Goal: Check status: Check status

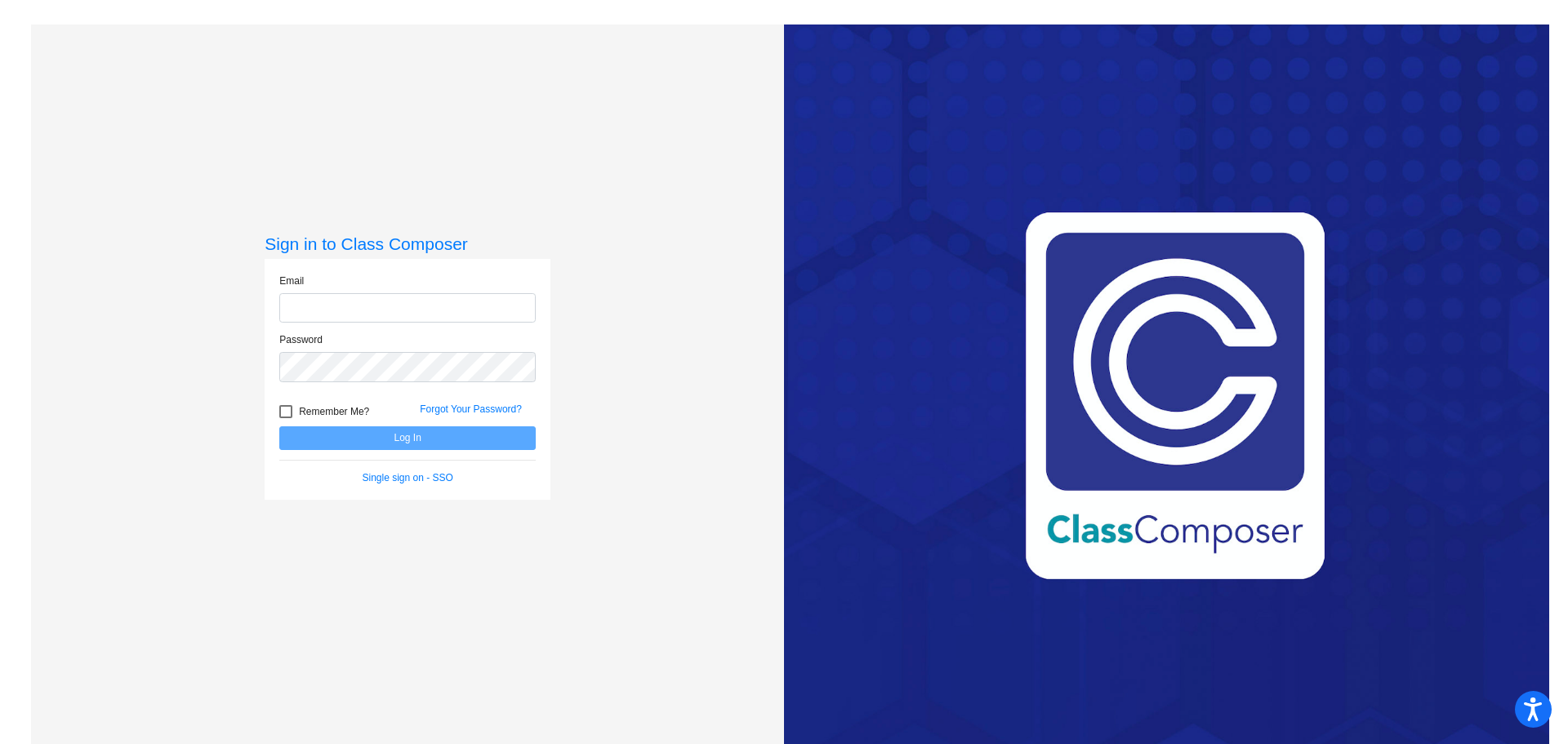
type input "[EMAIL_ADDRESS][DOMAIN_NAME]"
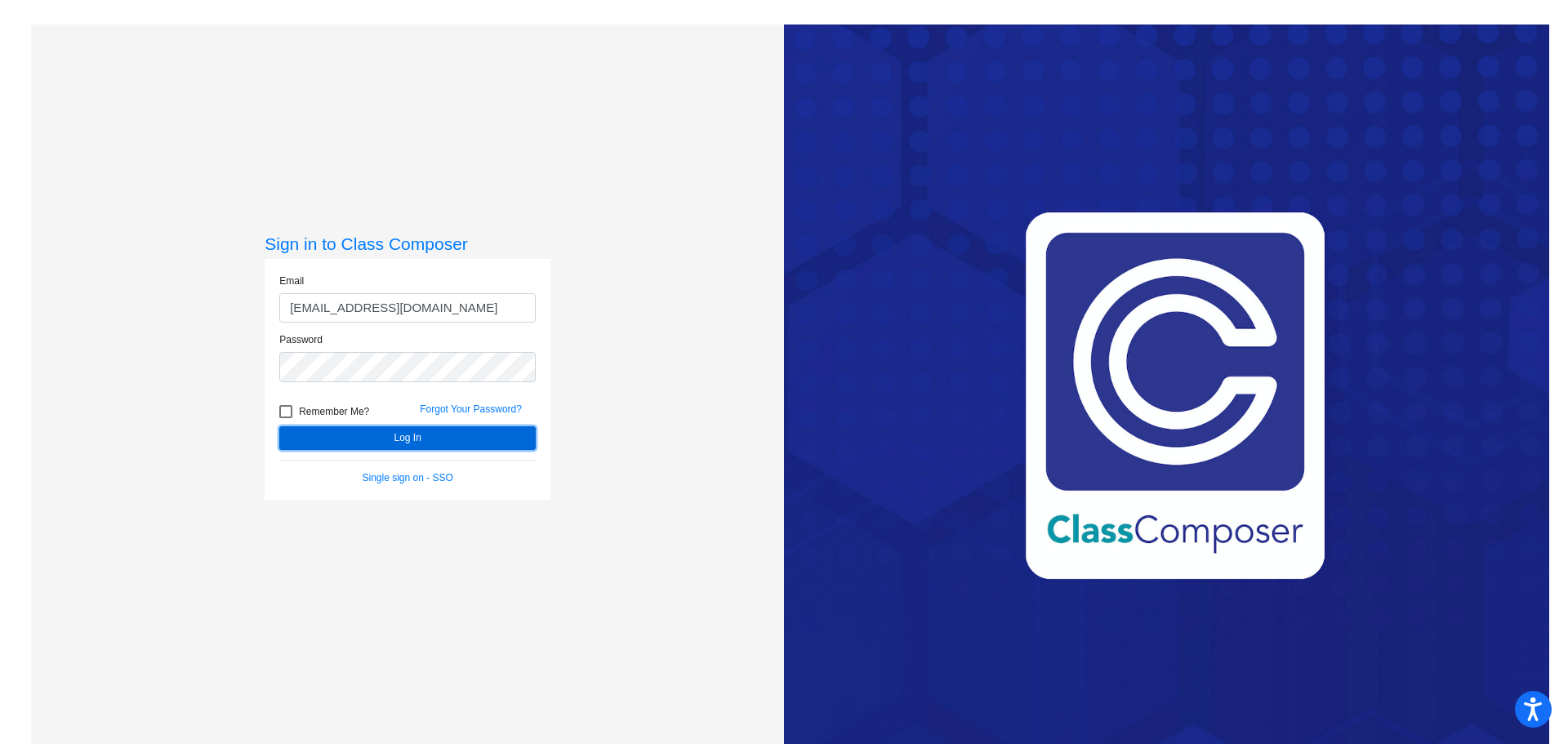
click at [377, 439] on button "Log In" at bounding box center [408, 437] width 256 height 23
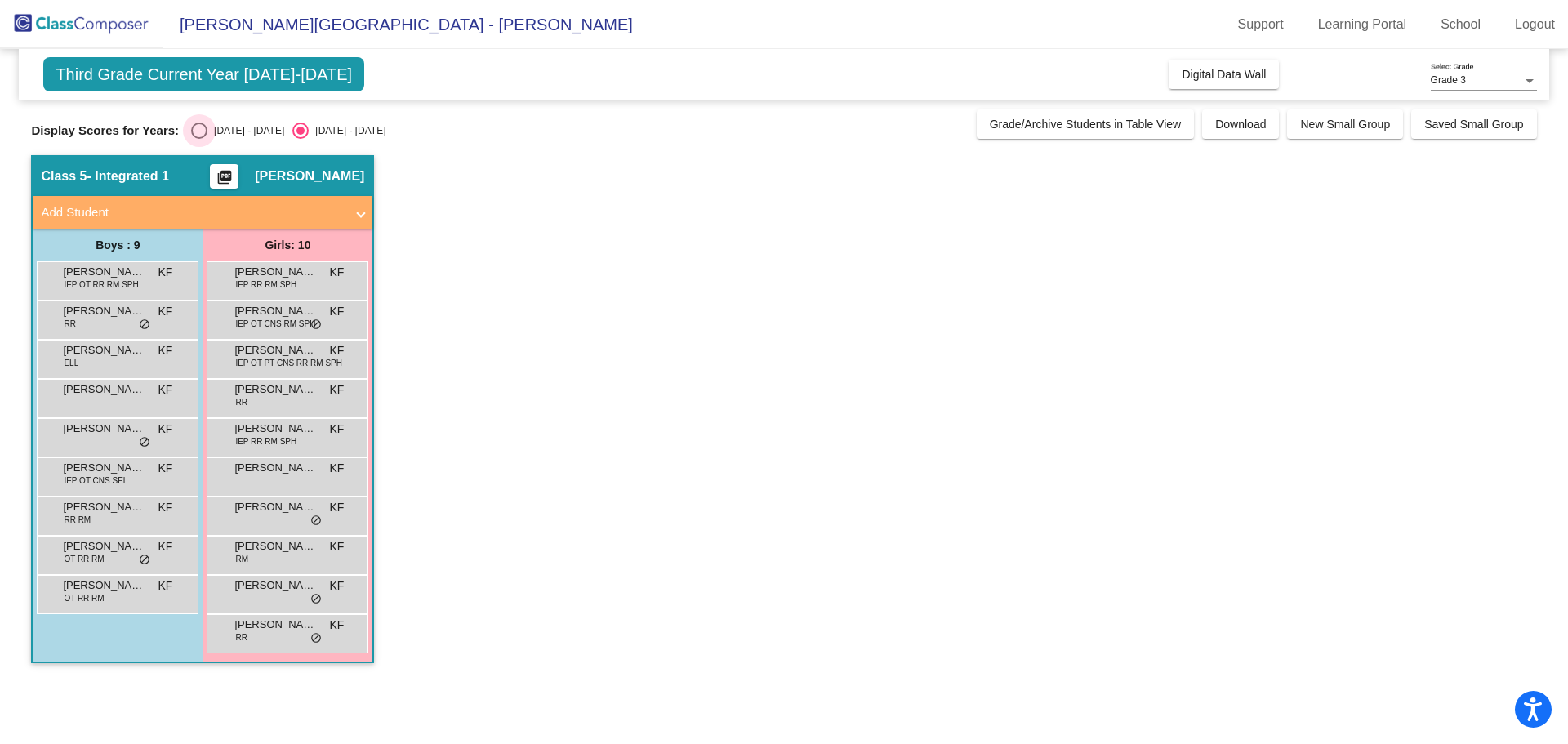
click at [207, 131] on div "Select an option" at bounding box center [199, 130] width 16 height 16
click at [199, 139] on input "[DATE] - [DATE]" at bounding box center [199, 139] width 1 height 1
radio input "true"
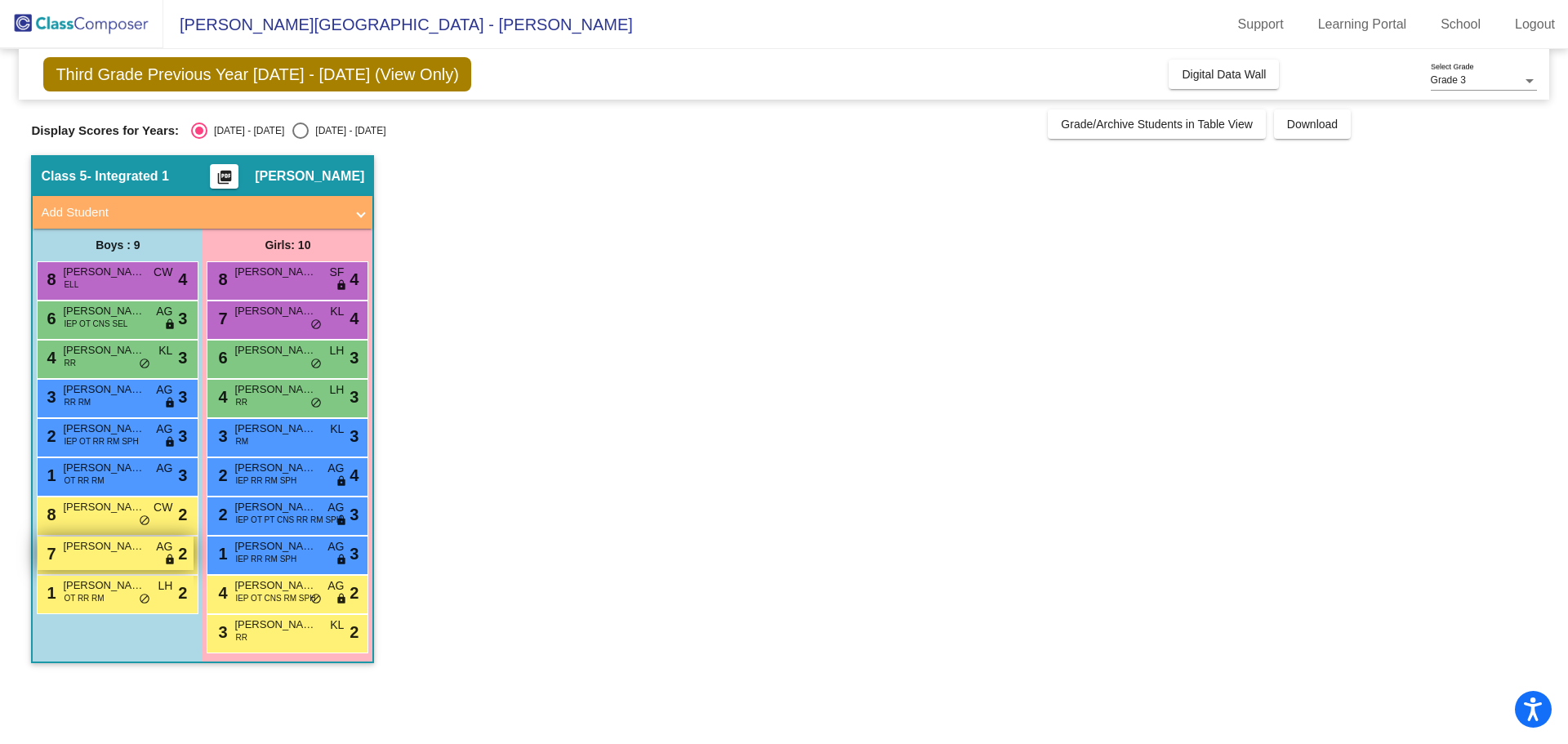
click at [86, 566] on div "7 [PERSON_NAME] AG lock do_not_disturb_alt 2" at bounding box center [115, 553] width 156 height 34
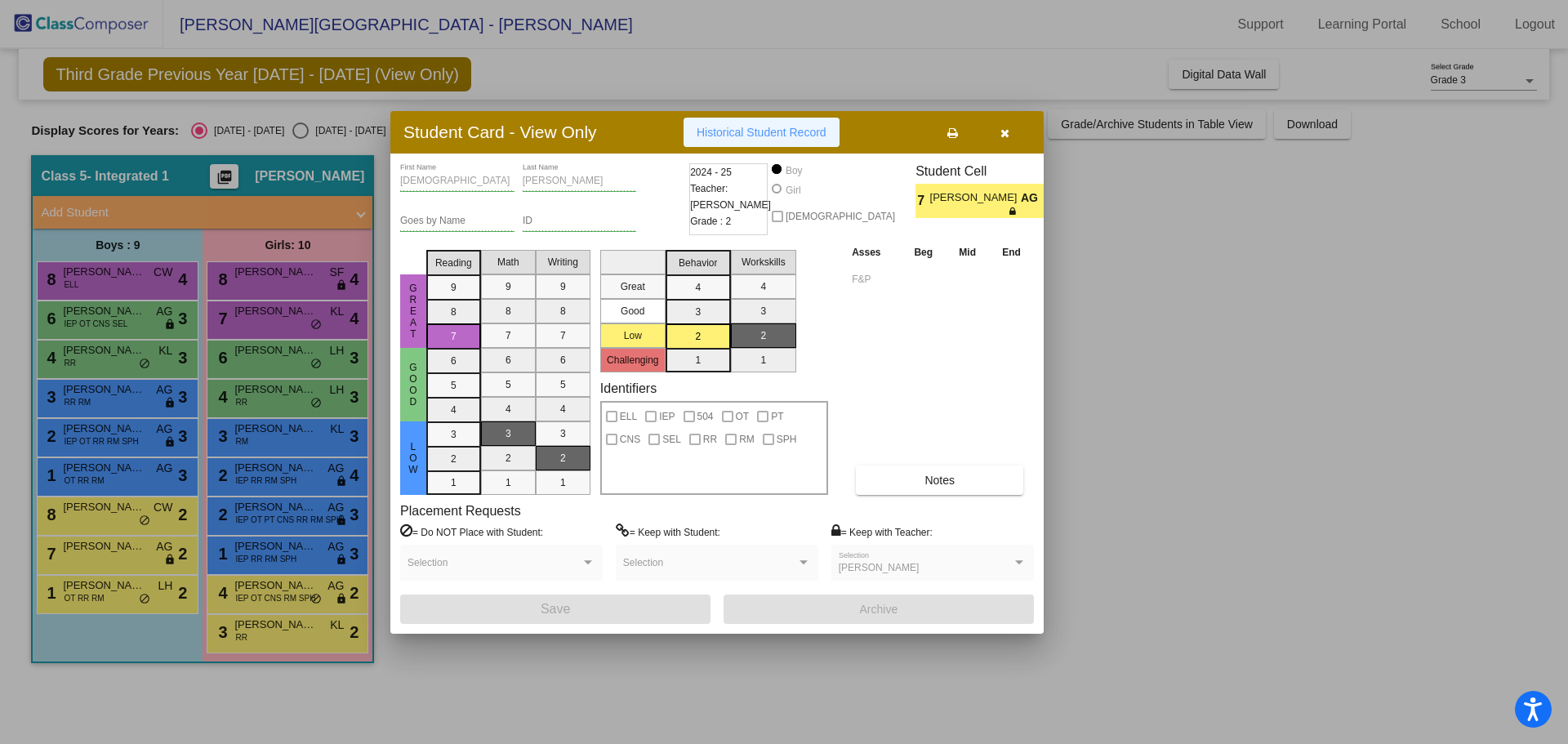
click at [781, 138] on span "Historical Student Record" at bounding box center [762, 132] width 130 height 13
click at [1009, 128] on button "button" at bounding box center [1004, 132] width 52 height 29
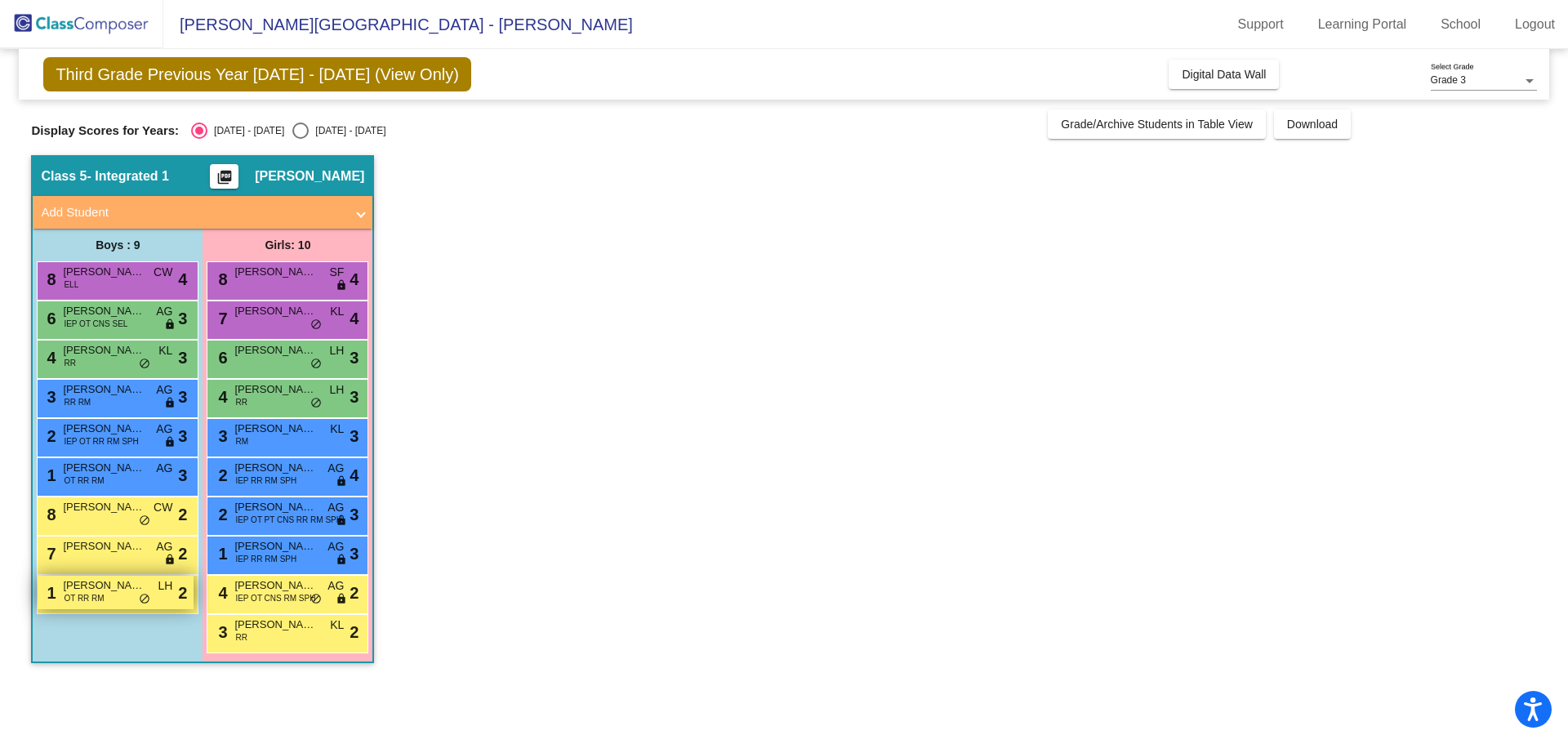
click at [114, 600] on div "1 [PERSON_NAME] OT RR RM LH lock do_not_disturb_alt 2" at bounding box center [115, 592] width 156 height 34
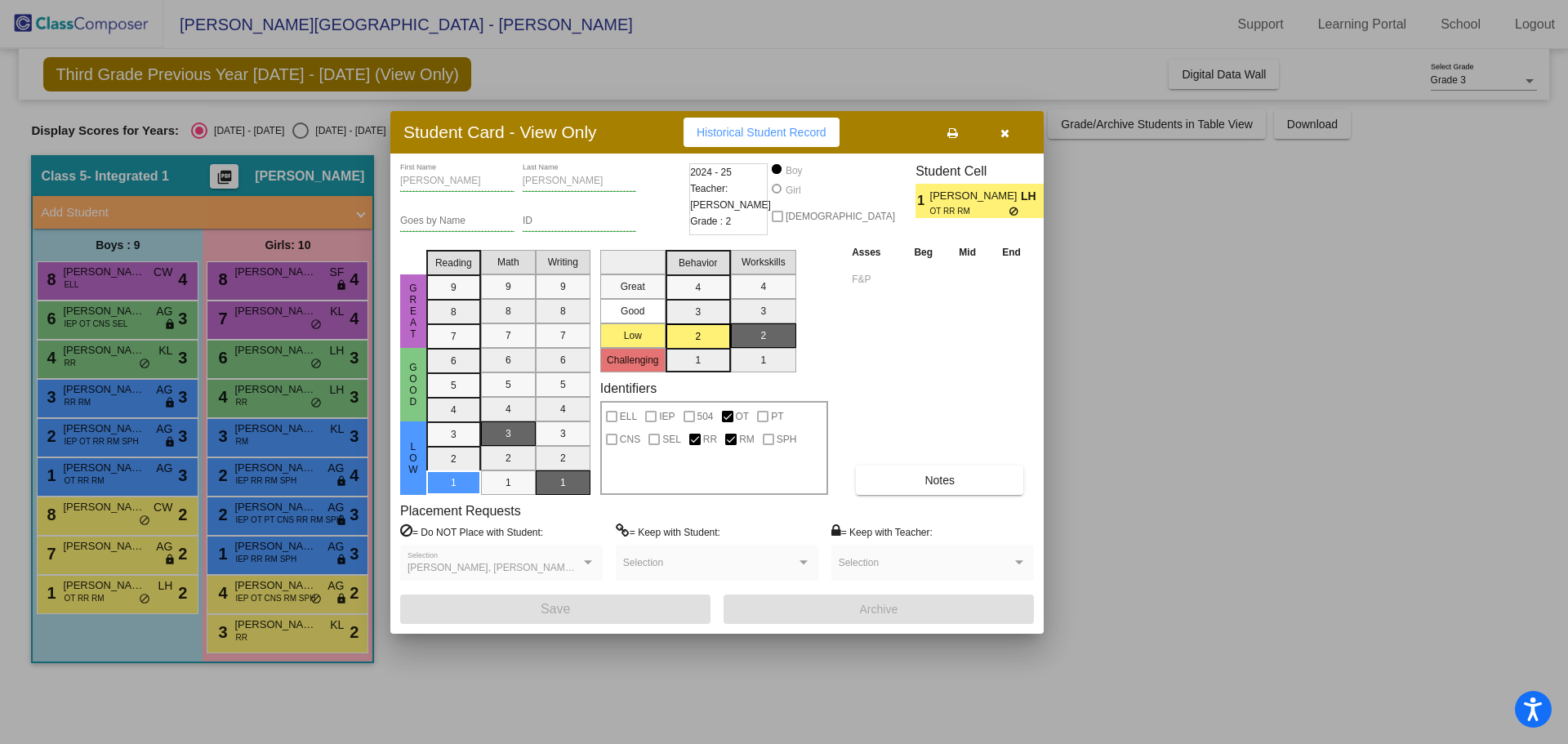
click at [737, 137] on span "Historical Student Record" at bounding box center [762, 132] width 130 height 13
click at [1010, 138] on button "button" at bounding box center [1004, 132] width 52 height 29
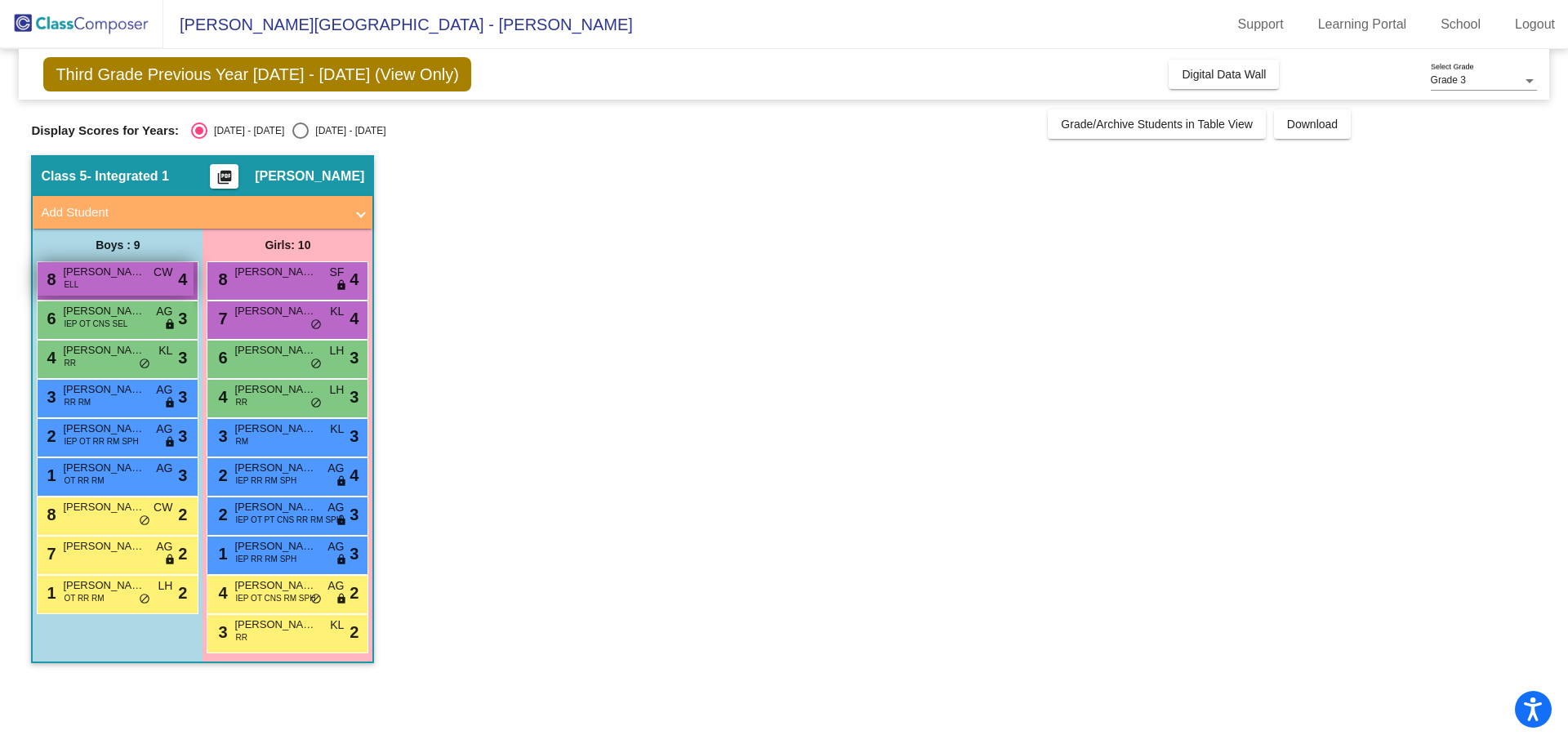
click at [122, 289] on div "8 [PERSON_NAME] [PERSON_NAME] lock do_not_disturb_alt 4" at bounding box center [115, 278] width 156 height 34
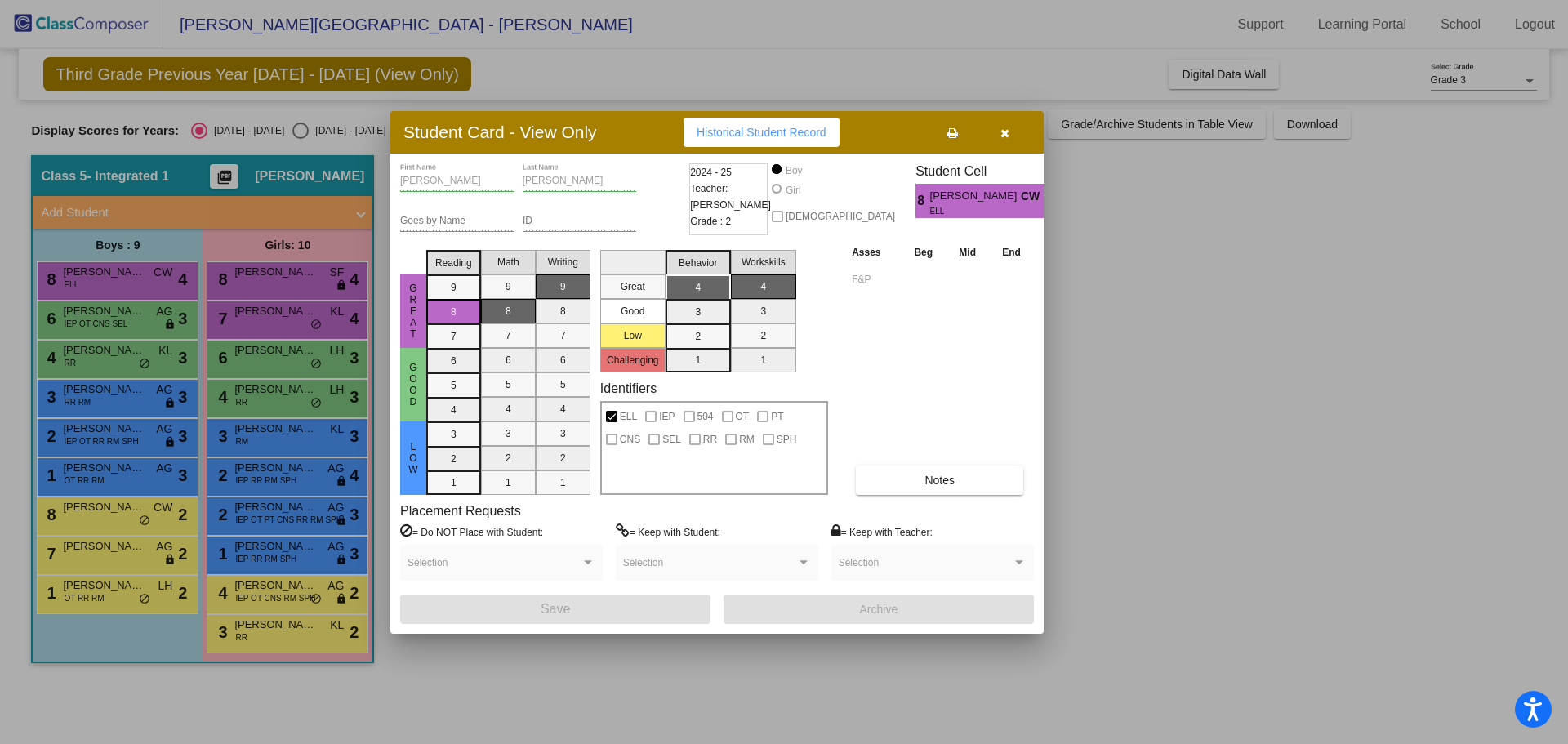
click at [725, 124] on button "Historical Student Record" at bounding box center [762, 132] width 156 height 29
click at [1001, 130] on icon "button" at bounding box center [1004, 133] width 9 height 12
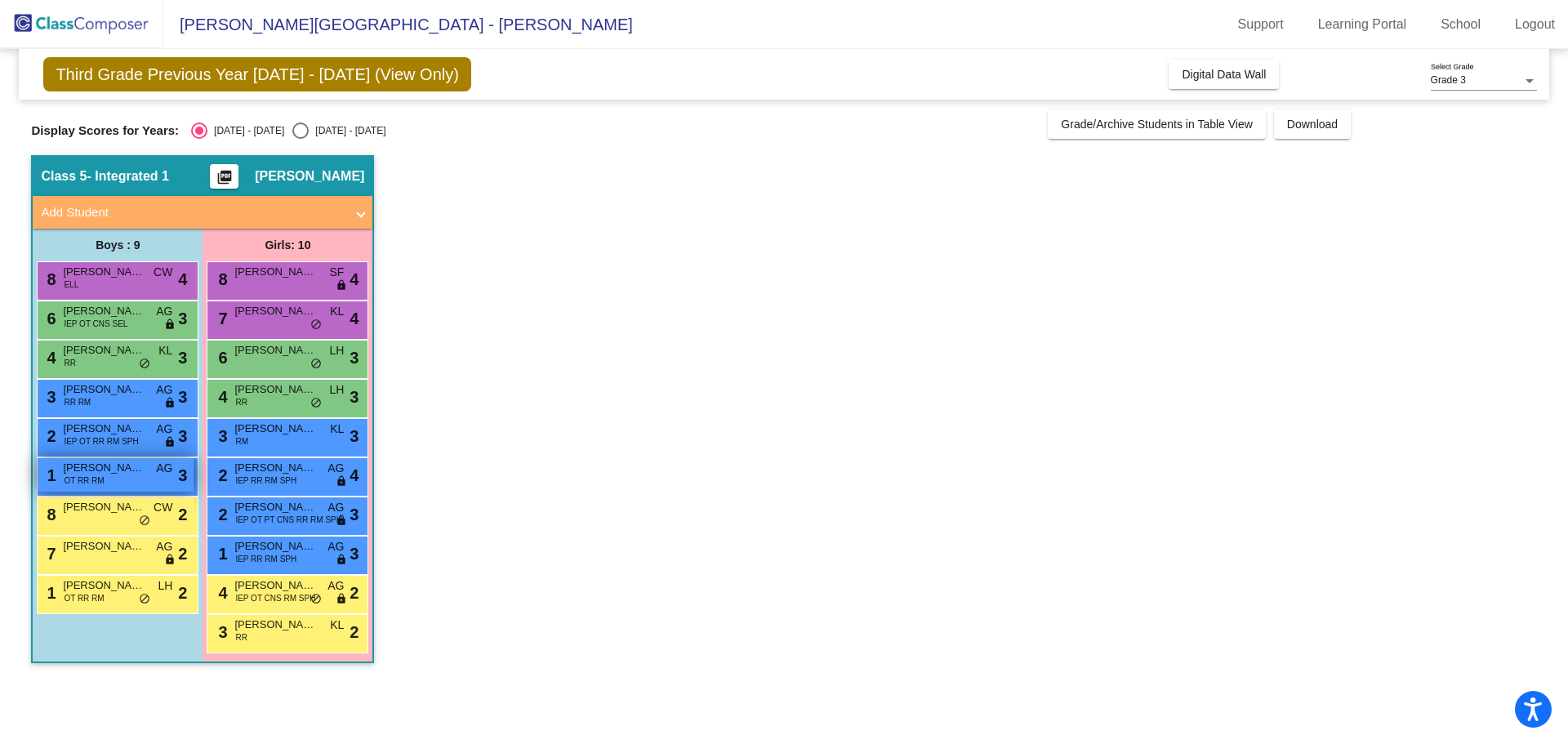
click at [106, 478] on div "1 [PERSON_NAME] OT RR RM AG lock do_not_disturb_alt 3" at bounding box center [115, 474] width 156 height 34
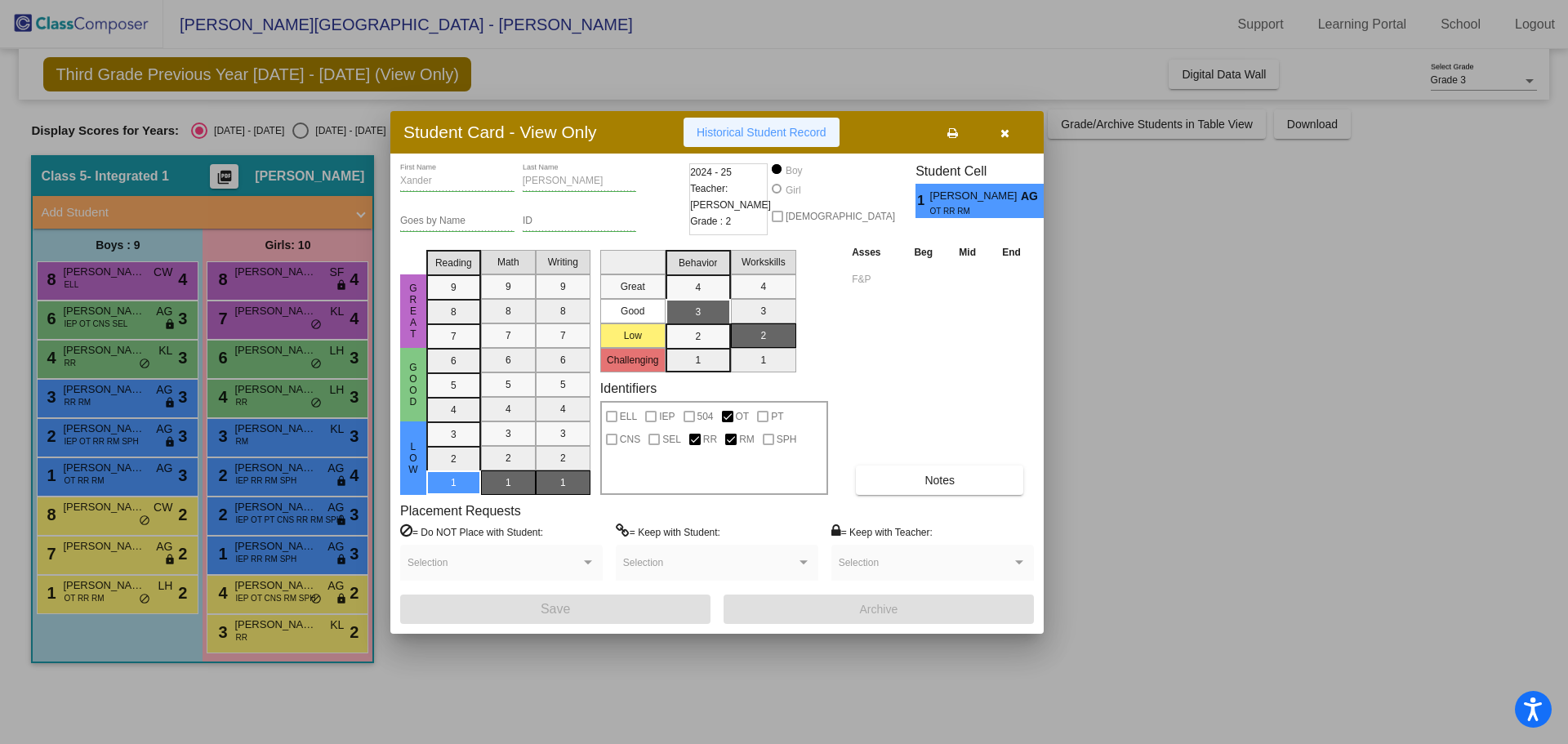
click at [765, 129] on span "Historical Student Record" at bounding box center [762, 132] width 130 height 13
click at [1004, 131] on icon "button" at bounding box center [1004, 133] width 9 height 12
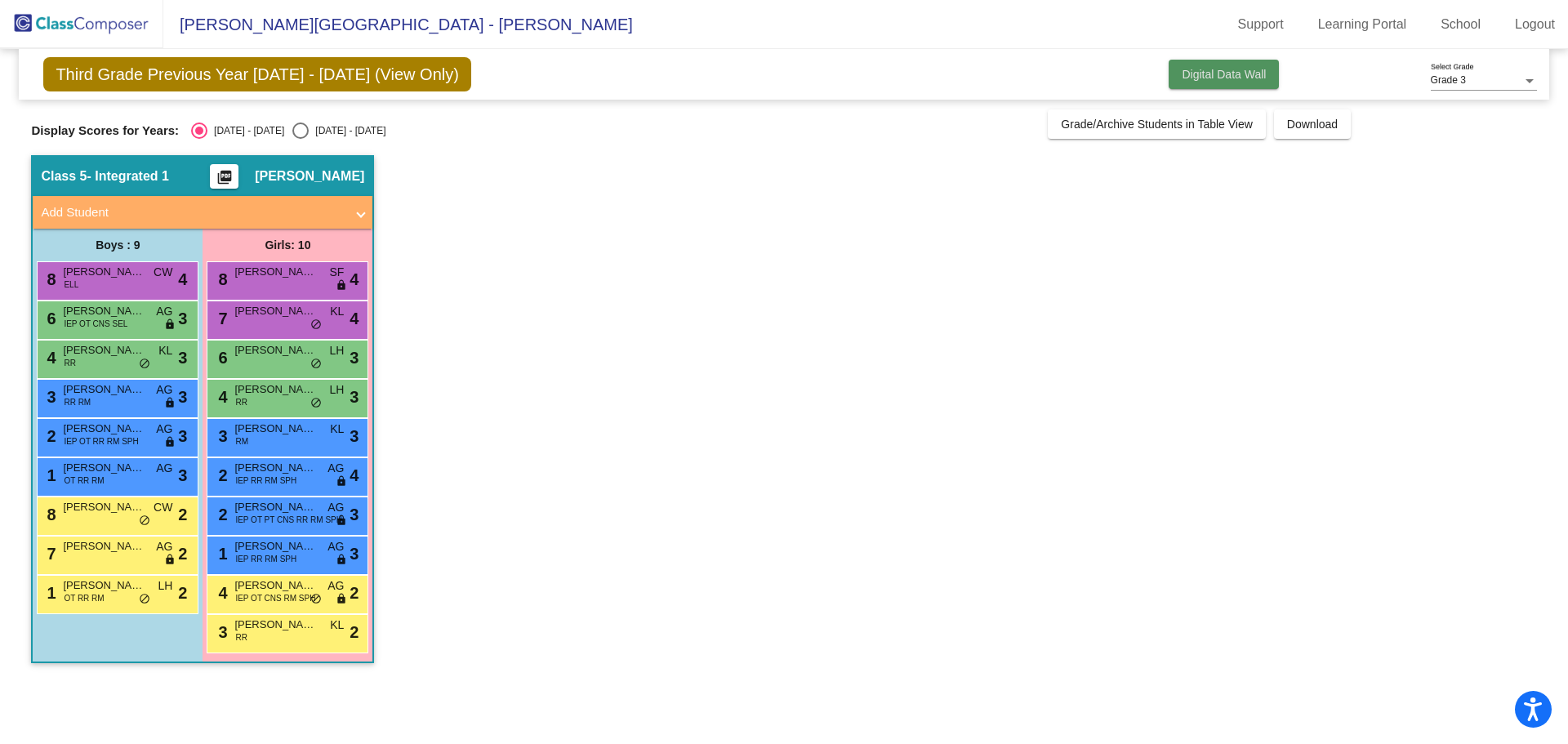
click at [1212, 61] on button "Digital Data Wall" at bounding box center [1224, 74] width 111 height 29
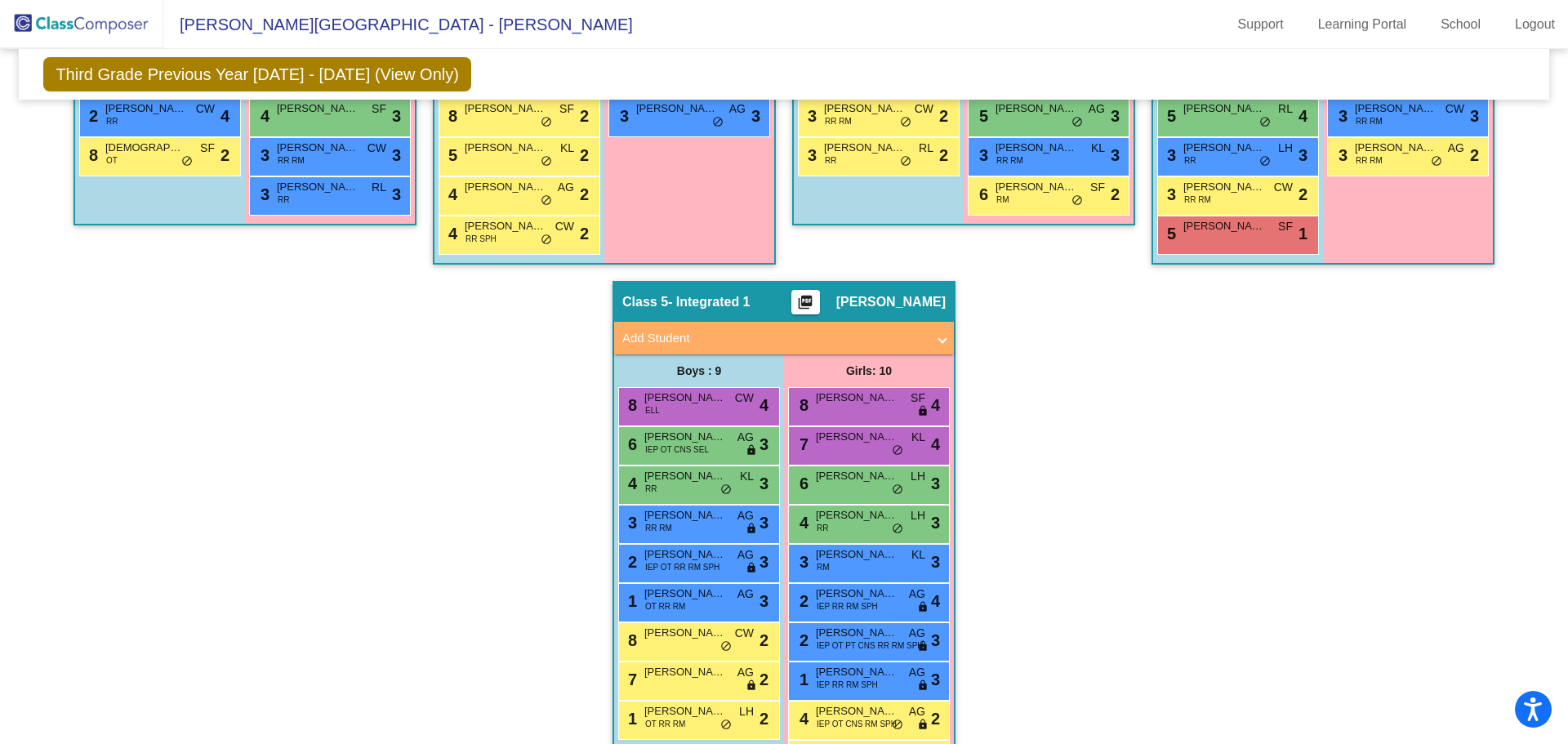
scroll to position [791, 0]
